Goal: Check status: Check status

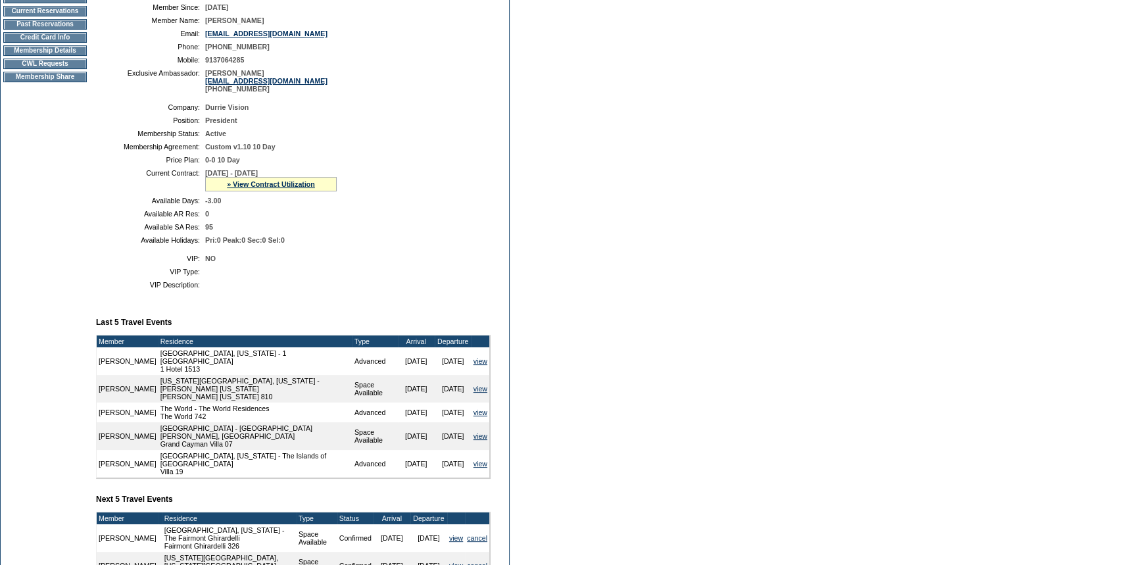
scroll to position [299, 0]
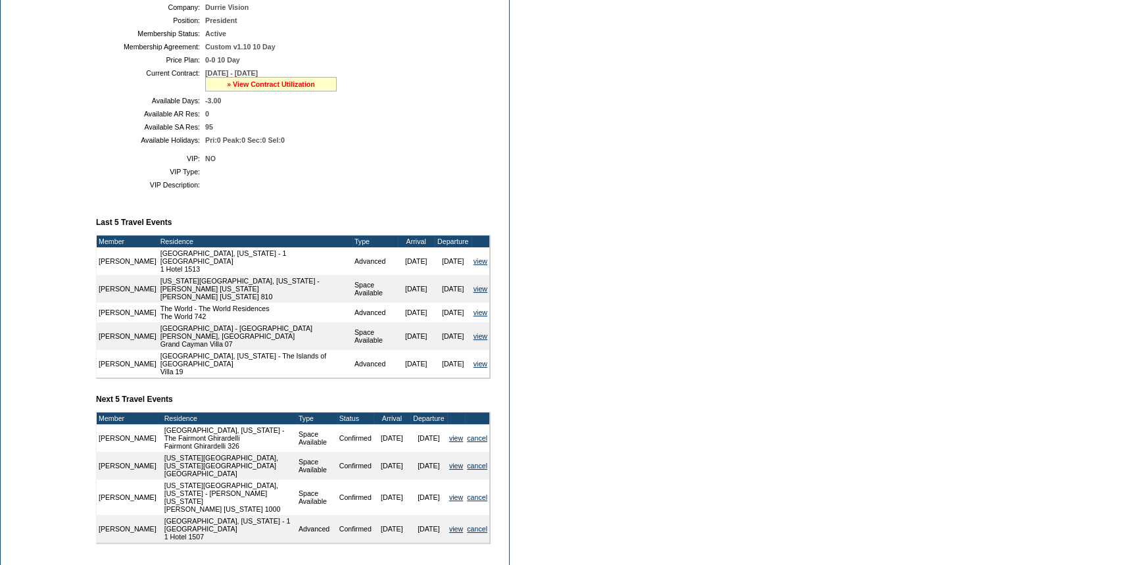
click at [284, 86] on link "» View Contract Utilization" at bounding box center [271, 84] width 88 height 8
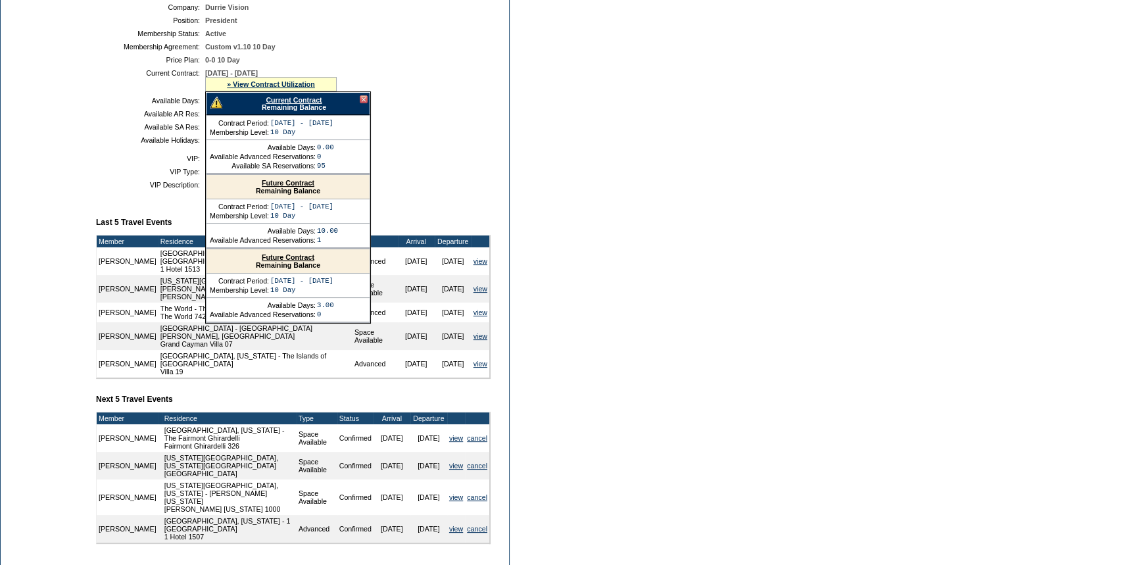
click at [276, 99] on link "Current Contract" at bounding box center [294, 100] width 56 height 8
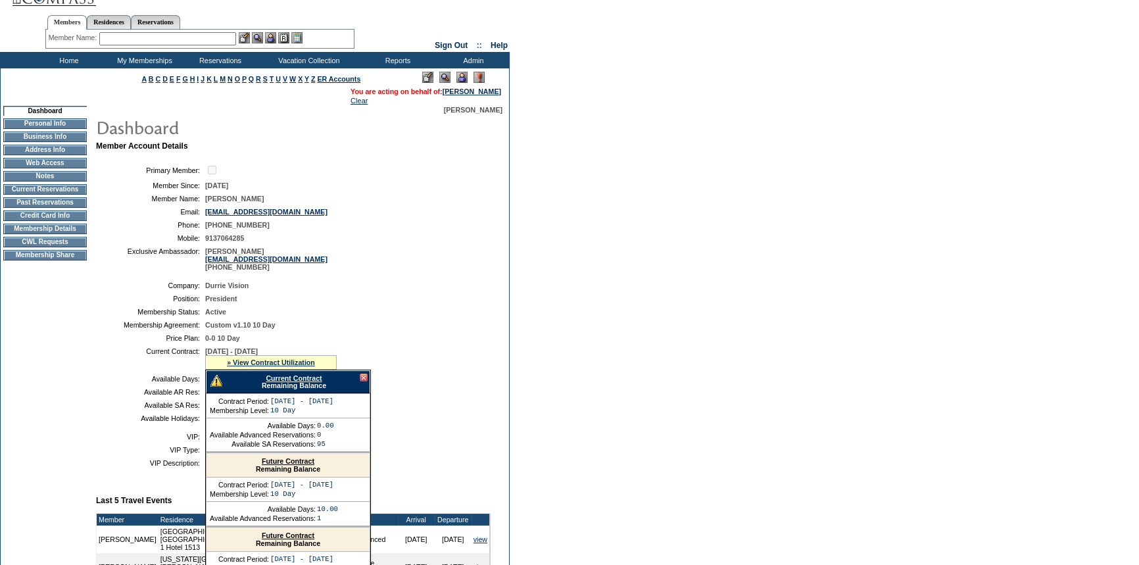
scroll to position [0, 0]
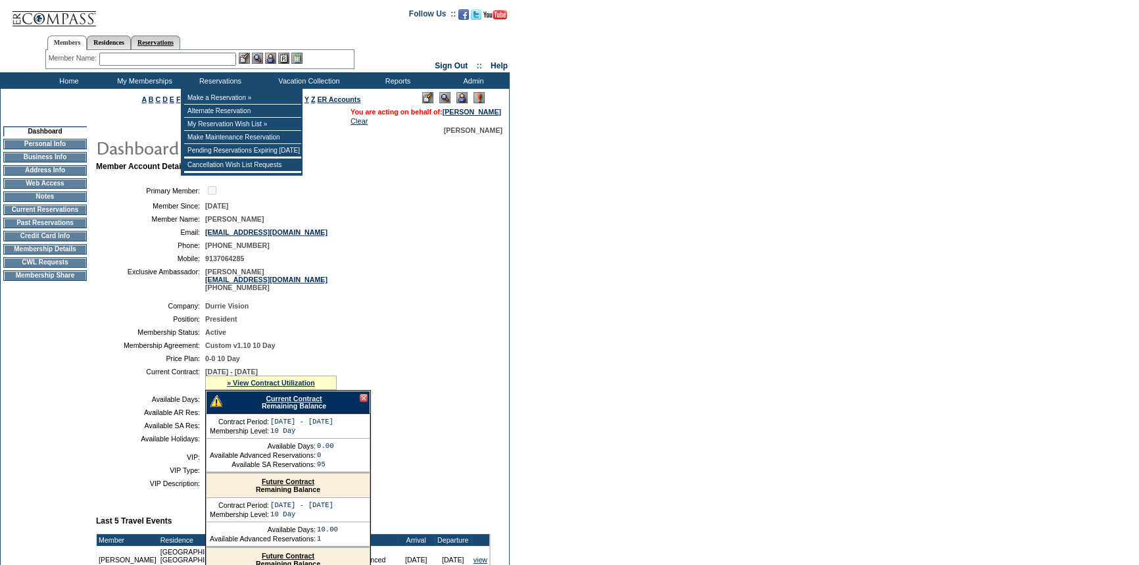
drag, startPoint x: 163, startPoint y: 39, endPoint x: 157, endPoint y: 47, distance: 10.4
click at [163, 39] on link "Reservations" at bounding box center [155, 43] width 49 height 14
click at [149, 57] on input "text" at bounding box center [125, 59] width 58 height 13
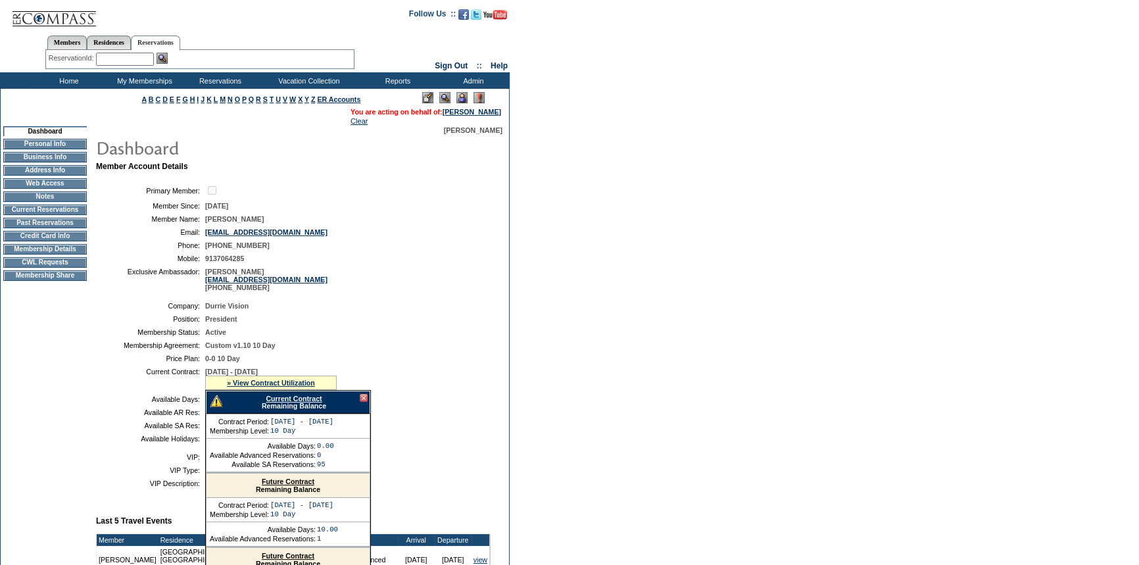
paste input "1819336"
type input "1819336"
click at [168, 57] on img at bounding box center [162, 58] width 11 height 11
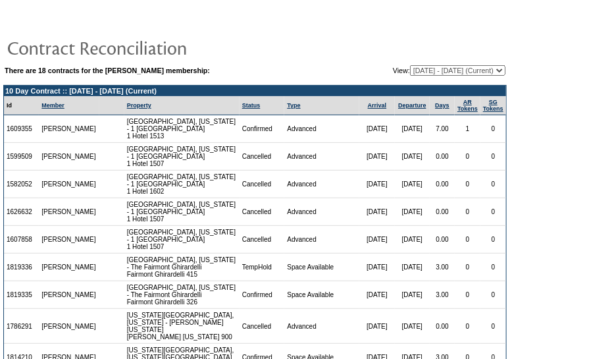
click at [17, 274] on td "1819336" at bounding box center [21, 267] width 35 height 28
copy td "1819336"
